Goal: Task Accomplishment & Management: Manage account settings

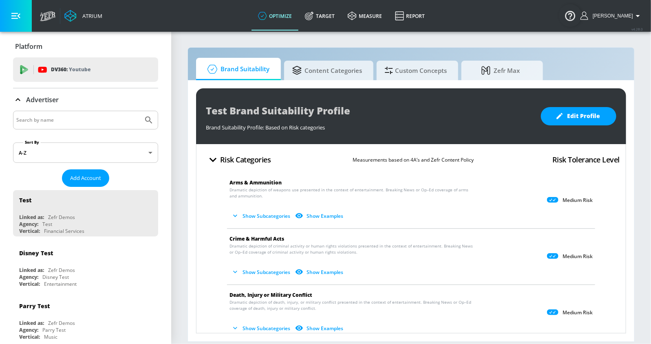
click at [59, 123] on input "Search by name" at bounding box center [77, 120] width 123 height 11
type input "universal"
click at [140, 111] on button "Submit Search" at bounding box center [149, 120] width 18 height 18
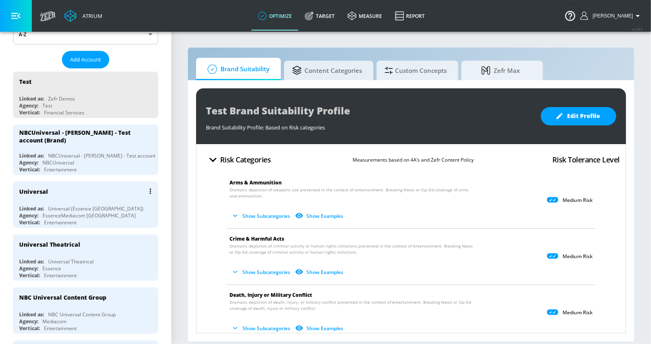
scroll to position [126, 0]
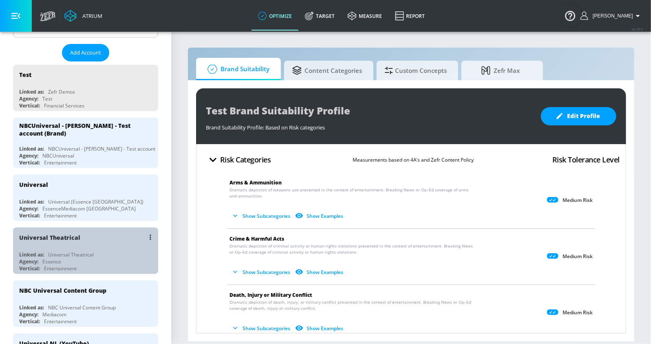
click at [59, 255] on div "Universal Theatrical" at bounding box center [71, 254] width 46 height 7
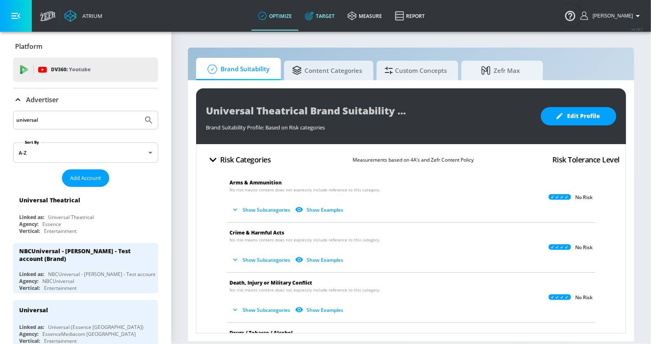
click at [326, 22] on link "Target" at bounding box center [319, 15] width 43 height 29
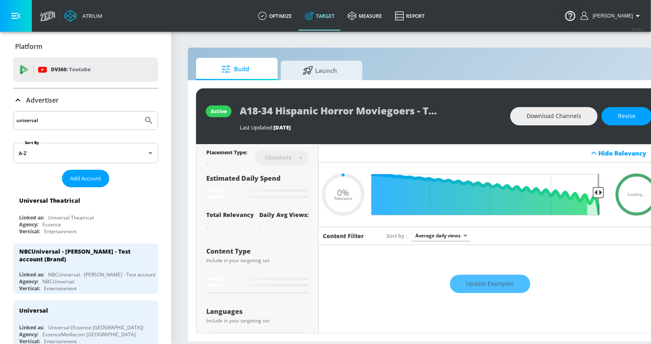
type input "0.05"
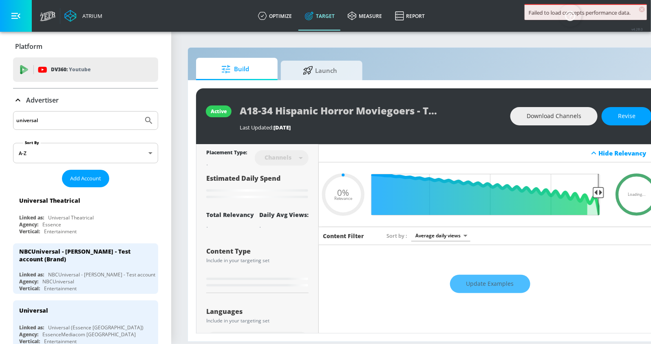
click at [36, 101] on p "Advertiser" at bounding box center [42, 100] width 33 height 9
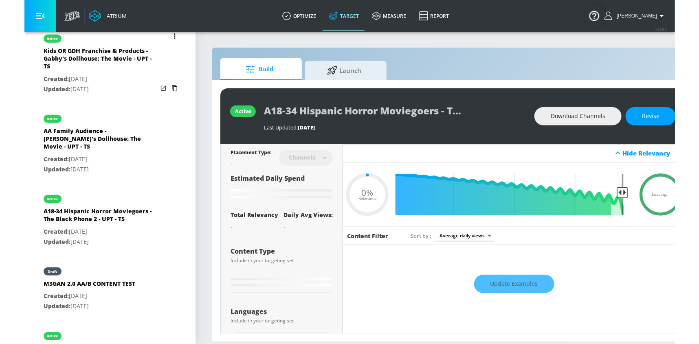
scroll to position [388, 0]
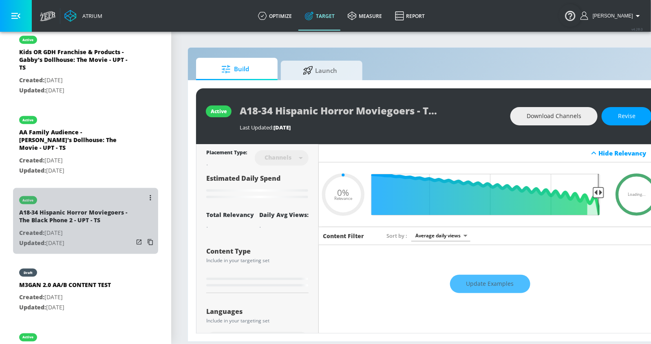
click at [75, 228] on p "Created: [DATE]" at bounding box center [76, 233] width 114 height 10
type input "A18-34 Hispanic Horror Moviegoers - The Black Phone 2 - UPT - TS"
type input "videos"
type input "0.05"
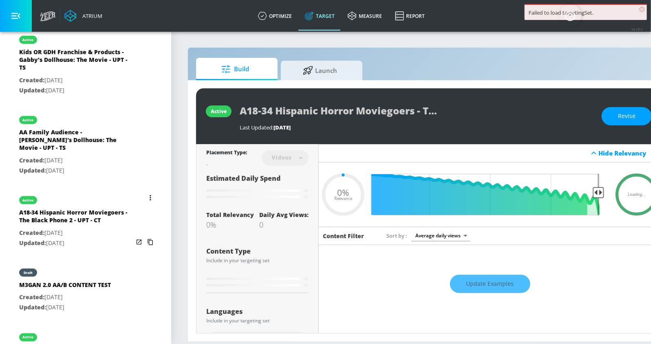
click at [75, 220] on div "A18-34 Hispanic Horror Moviegoers - The Black Phone 2 - UPT - CT" at bounding box center [76, 219] width 114 height 20
type input "A18-34 Hispanic Horror Moviegoers - The Black Phone 2 - UPT - CT"
type input "channels"
type input "0.05"
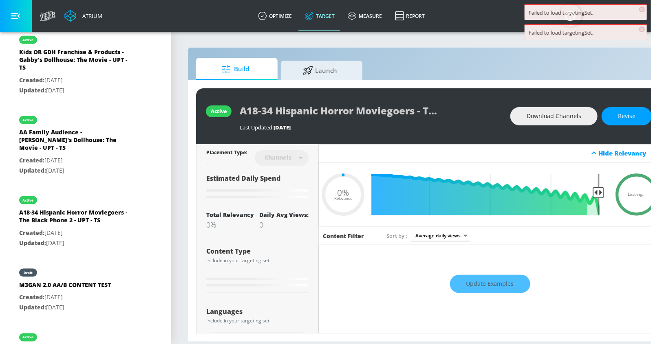
click at [639, 7] on div "Failed to load targetingSet. ×" at bounding box center [585, 12] width 122 height 16
click at [640, 11] on span "×" at bounding box center [642, 10] width 6 height 6
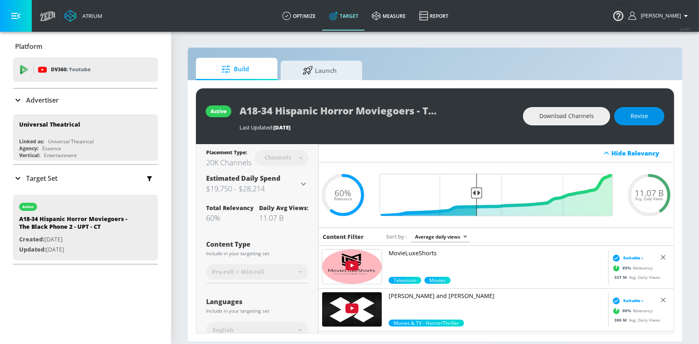
click at [645, 118] on span "Revise" at bounding box center [640, 116] width 18 height 10
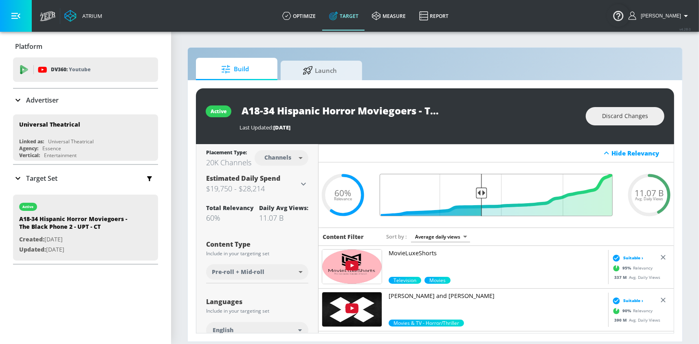
drag, startPoint x: 473, startPoint y: 193, endPoint x: 480, endPoint y: 192, distance: 7.3
type input "0.58"
click at [480, 192] on input "Final Threshold" at bounding box center [496, 195] width 241 height 42
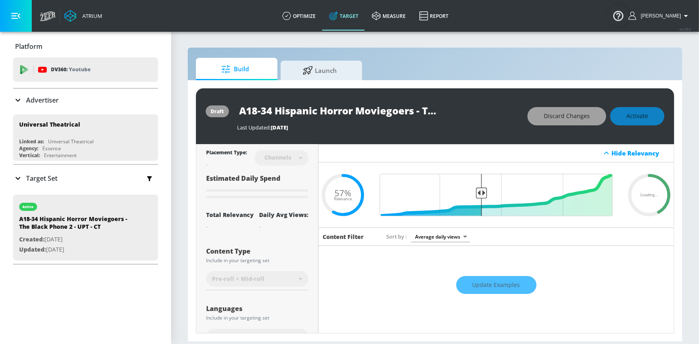
click at [568, 122] on button "Discard Changes" at bounding box center [567, 116] width 79 height 18
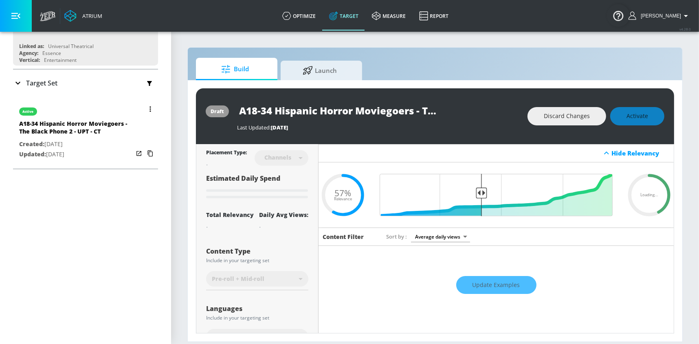
scroll to position [70, 0]
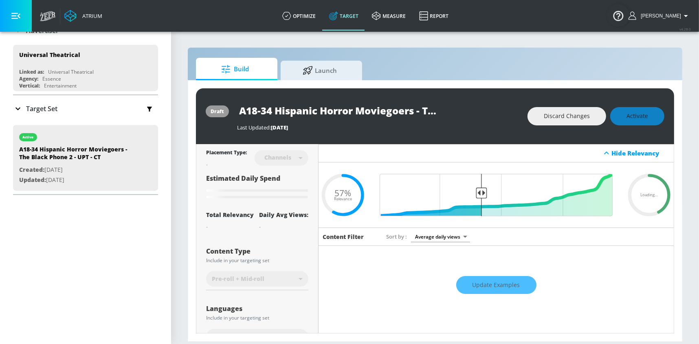
click at [33, 106] on p "Target Set" at bounding box center [41, 108] width 31 height 9
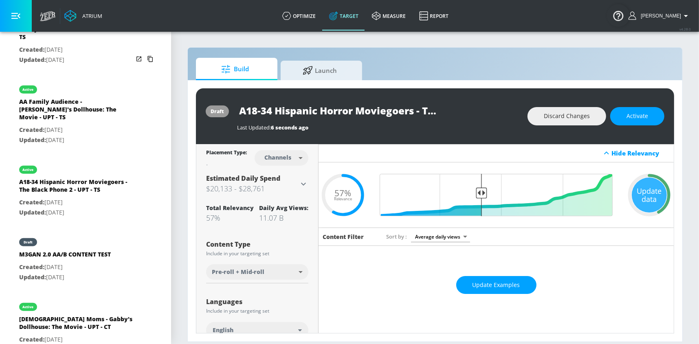
scroll to position [424, 0]
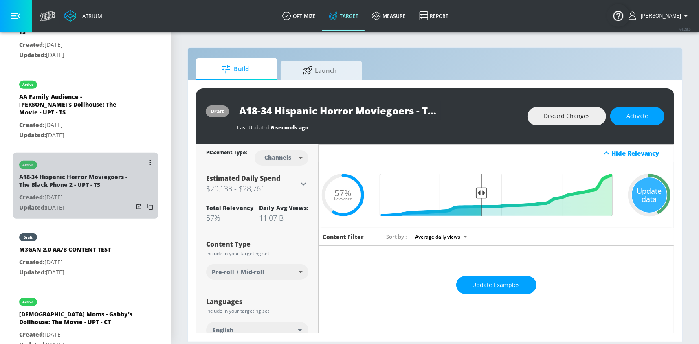
click at [59, 193] on p "Created: [DATE]" at bounding box center [76, 198] width 114 height 10
type input "A18-34 Hispanic Horror Moviegoers - The Black Phone 2 - UPT - TS"
type input "videos"
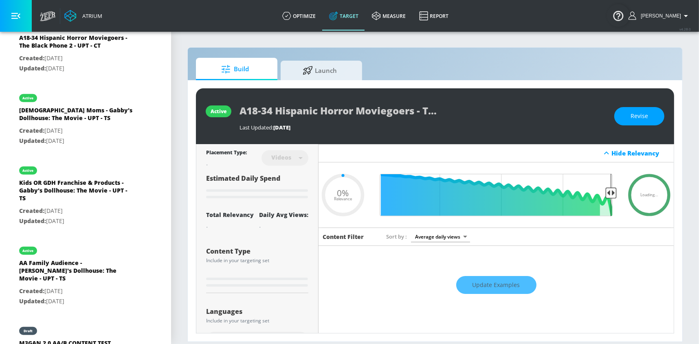
scroll to position [271, 0]
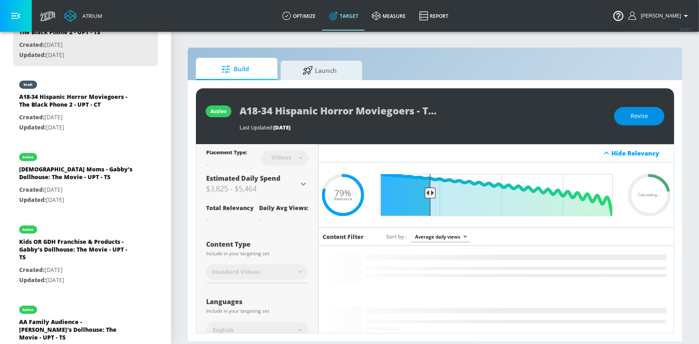
click at [621, 120] on button "Revise" at bounding box center [640, 116] width 50 height 18
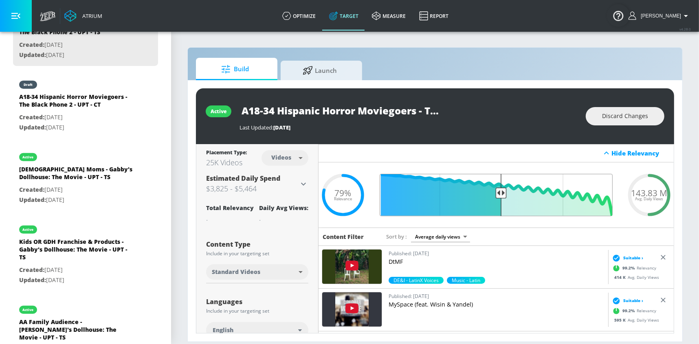
drag, startPoint x: 429, startPoint y: 192, endPoint x: 501, endPoint y: 189, distance: 71.4
type input "0.5"
click at [501, 189] on input "Final Threshold" at bounding box center [496, 195] width 241 height 42
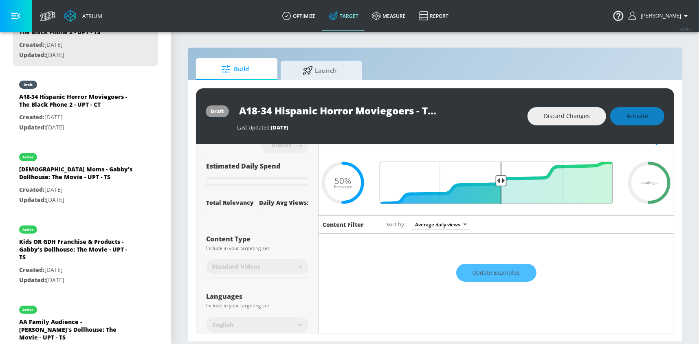
scroll to position [0, 0]
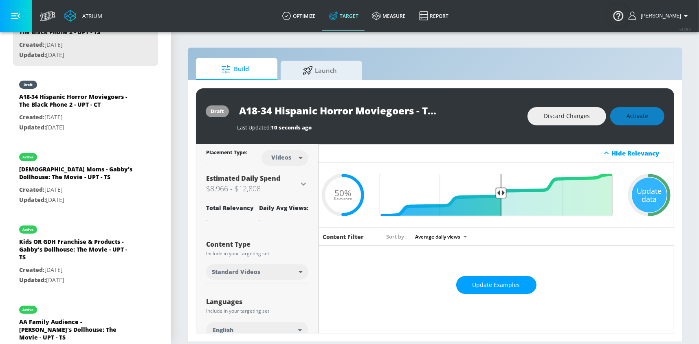
click at [344, 110] on input "A18-34 Hispanic Horror Moviegoers - The Black Phone 2 - UPT - TS" at bounding box center [339, 110] width 204 height 18
click at [629, 117] on span "Activate" at bounding box center [638, 116] width 22 height 10
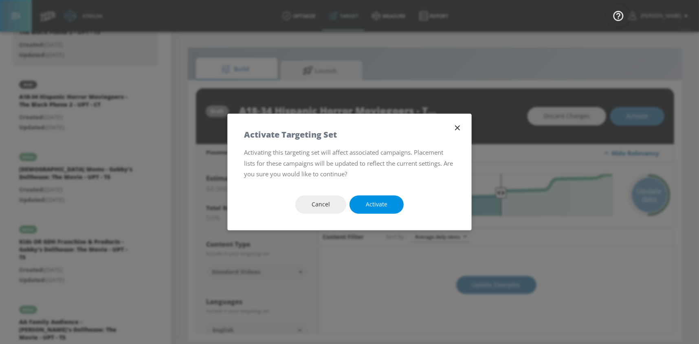
click at [363, 205] on button "Activate" at bounding box center [377, 205] width 54 height 18
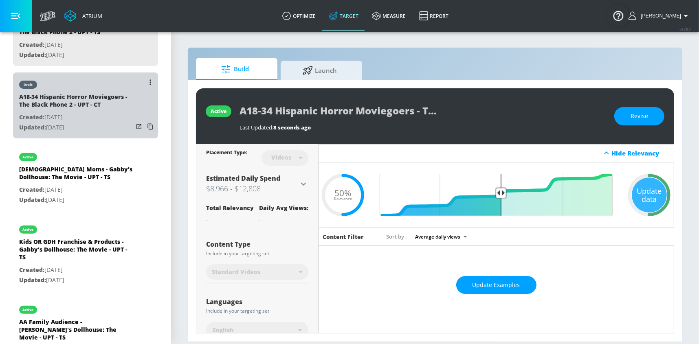
click at [79, 110] on div "A18-34 Hispanic Horror Moviegoers - The Black Phone 2 - UPT - CT" at bounding box center [76, 103] width 114 height 20
type input "A18-34 Hispanic Horror Moviegoers - The Black Phone 2 - UPT - CT"
type input "channels"
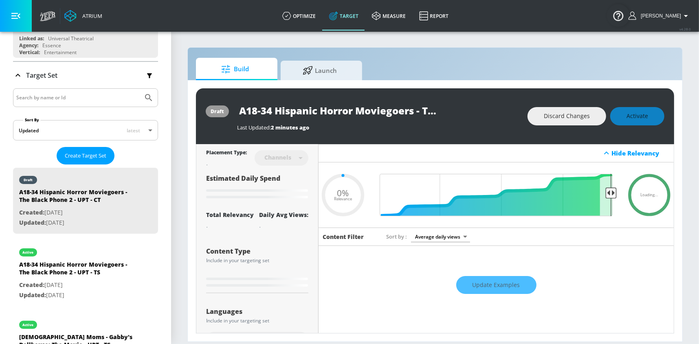
scroll to position [0, 123]
drag, startPoint x: 319, startPoint y: 110, endPoint x: 493, endPoint y: 110, distance: 174.0
click at [493, 110] on div "A18-34 Hispanic Horror Moviegoers - The Black Phone 2 - UPT - CT" at bounding box center [378, 110] width 282 height 18
click at [520, 86] on div "draft A18-34 Hispanic Horror Moviegoers - The Black Phone 2 - UPT - CT Last Upd…" at bounding box center [435, 211] width 495 height 262
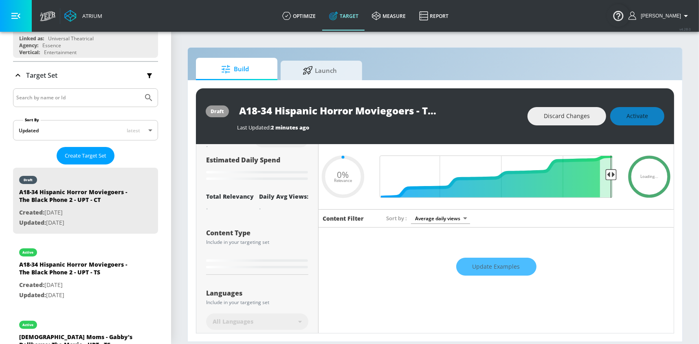
scroll to position [17, 0]
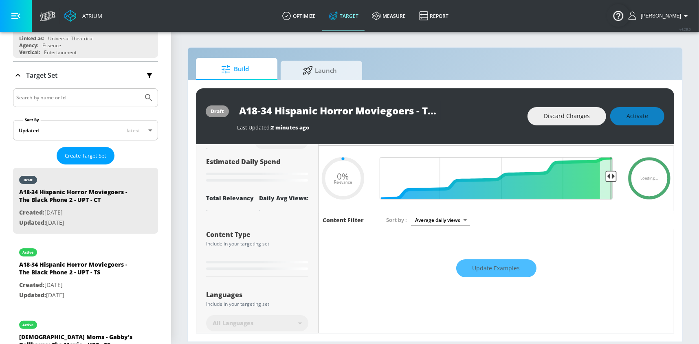
click at [632, 116] on div "Discard Changes Activate" at bounding box center [596, 116] width 137 height 18
type input "0.58"
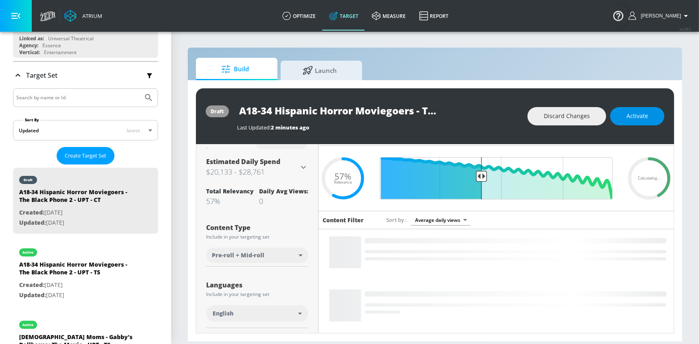
click at [631, 119] on span "Activate" at bounding box center [638, 116] width 22 height 10
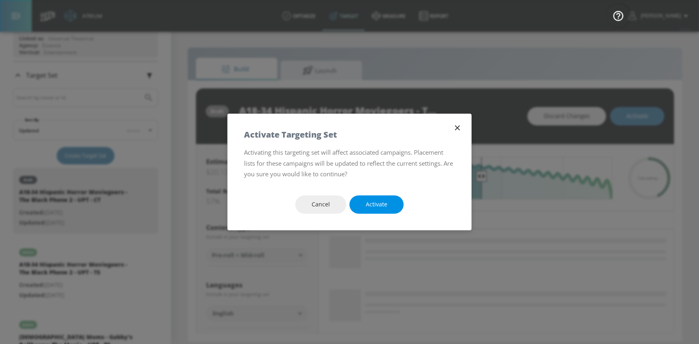
click at [371, 200] on span "Activate" at bounding box center [377, 205] width 22 height 10
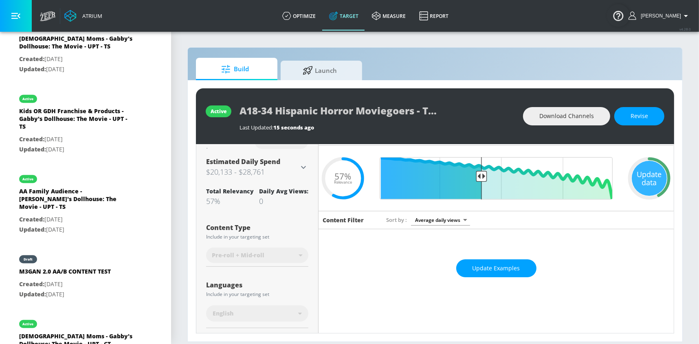
scroll to position [450, 0]
